Goal: Task Accomplishment & Management: Use online tool/utility

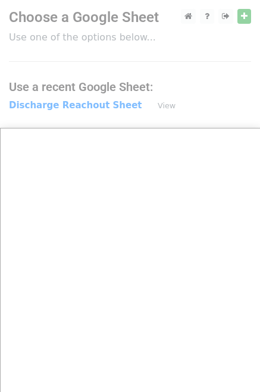
scroll to position [71, 0]
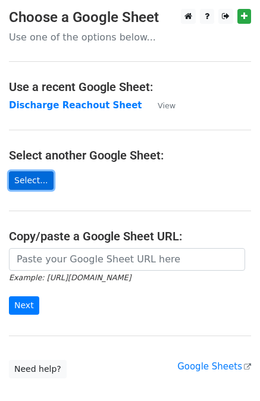
click at [30, 182] on link "Select..." at bounding box center [31, 180] width 45 height 18
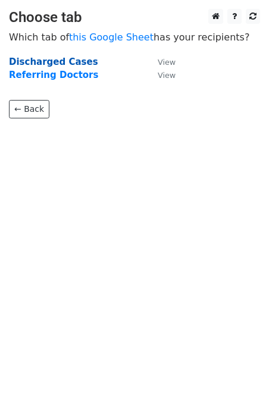
click at [58, 63] on strong "Discharged Cases" at bounding box center [53, 62] width 89 height 11
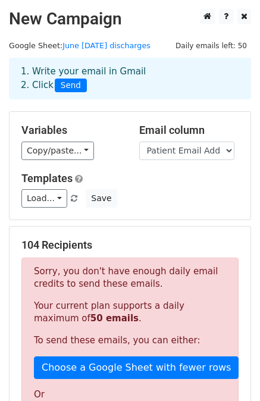
click at [110, 249] on h5 "104 Recipients" at bounding box center [129, 245] width 217 height 13
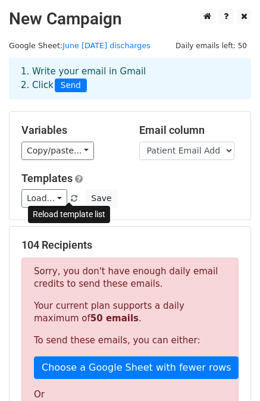
click at [71, 196] on span at bounding box center [74, 199] width 7 height 8
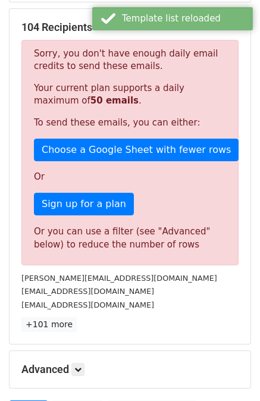
scroll to position [221, 0]
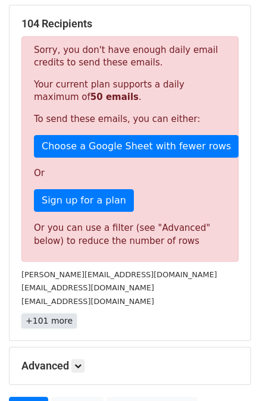
click at [52, 322] on link "+101 more" at bounding box center [48, 321] width 55 height 15
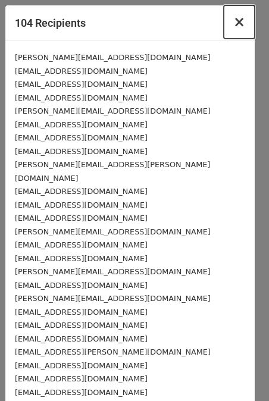
click at [233, 24] on span "×" at bounding box center [239, 22] width 12 height 17
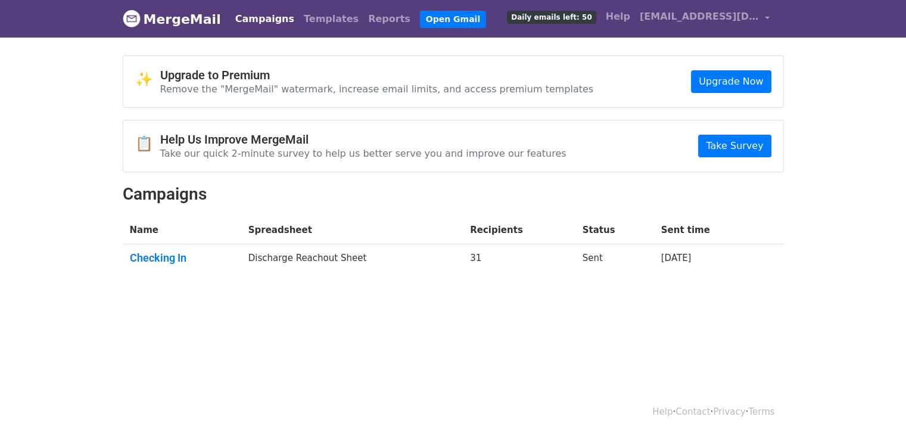
click at [117, 102] on div "✨ Upgrade to Premium Remove the "MergeMail" watermark, increase email limits, a…" at bounding box center [453, 170] width 679 height 230
